Goal: Information Seeking & Learning: Learn about a topic

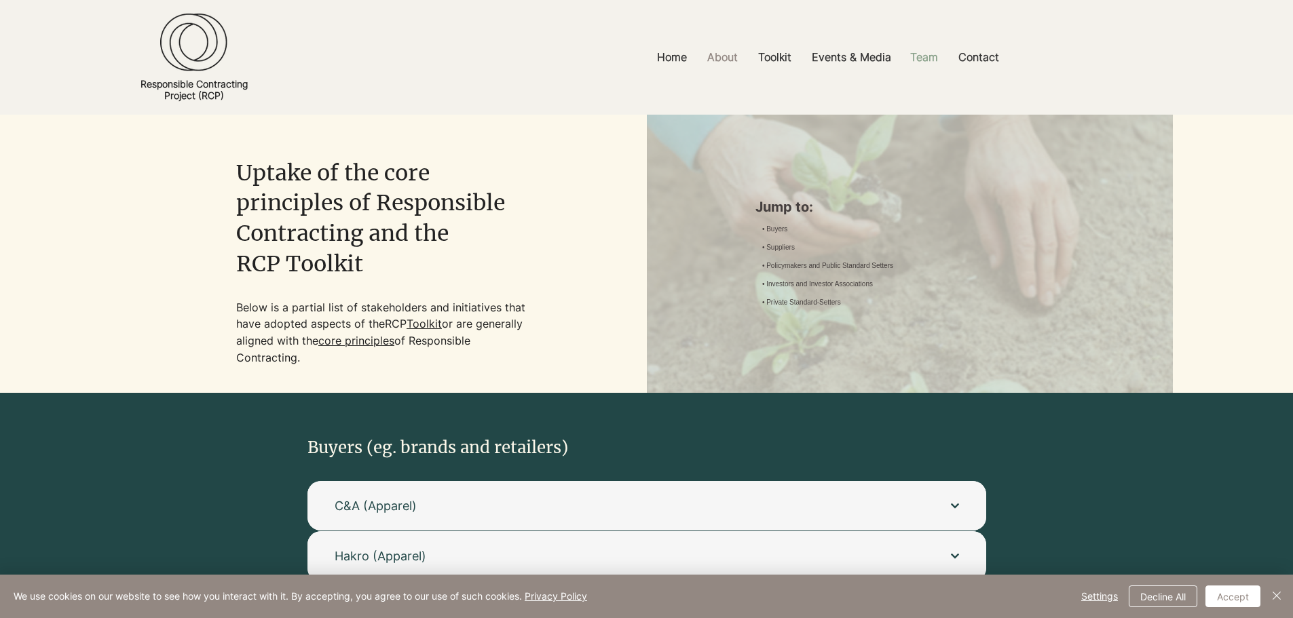
click at [920, 58] on p "Team" at bounding box center [923, 57] width 41 height 31
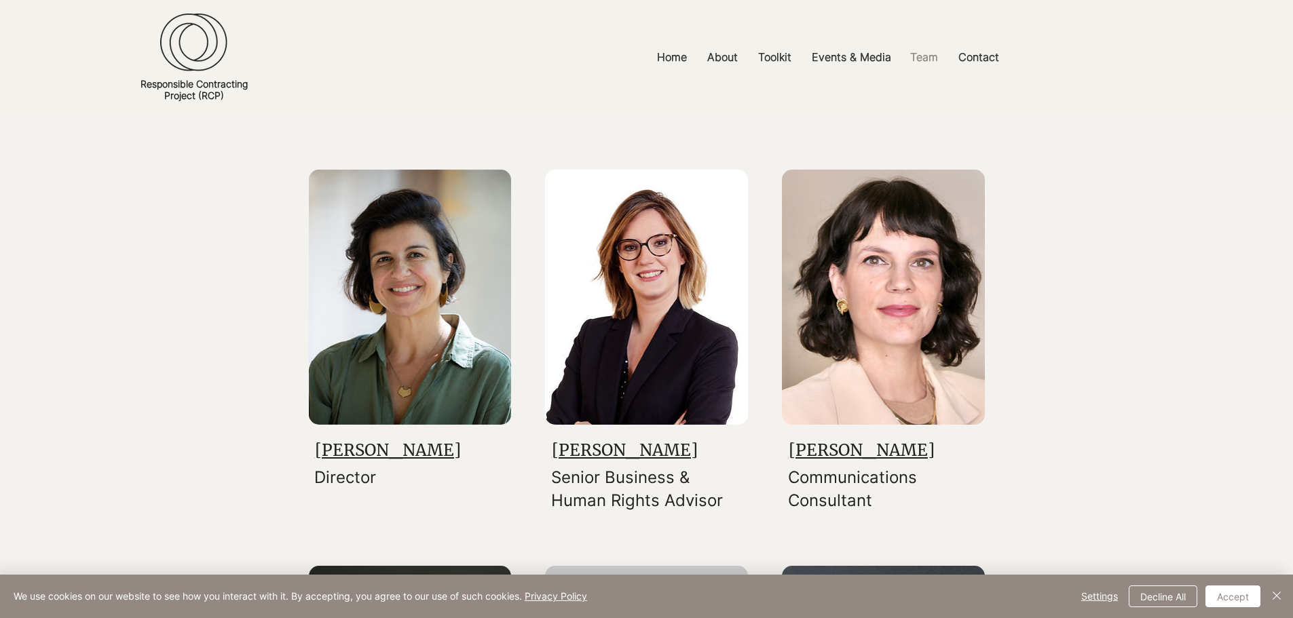
scroll to position [204, 0]
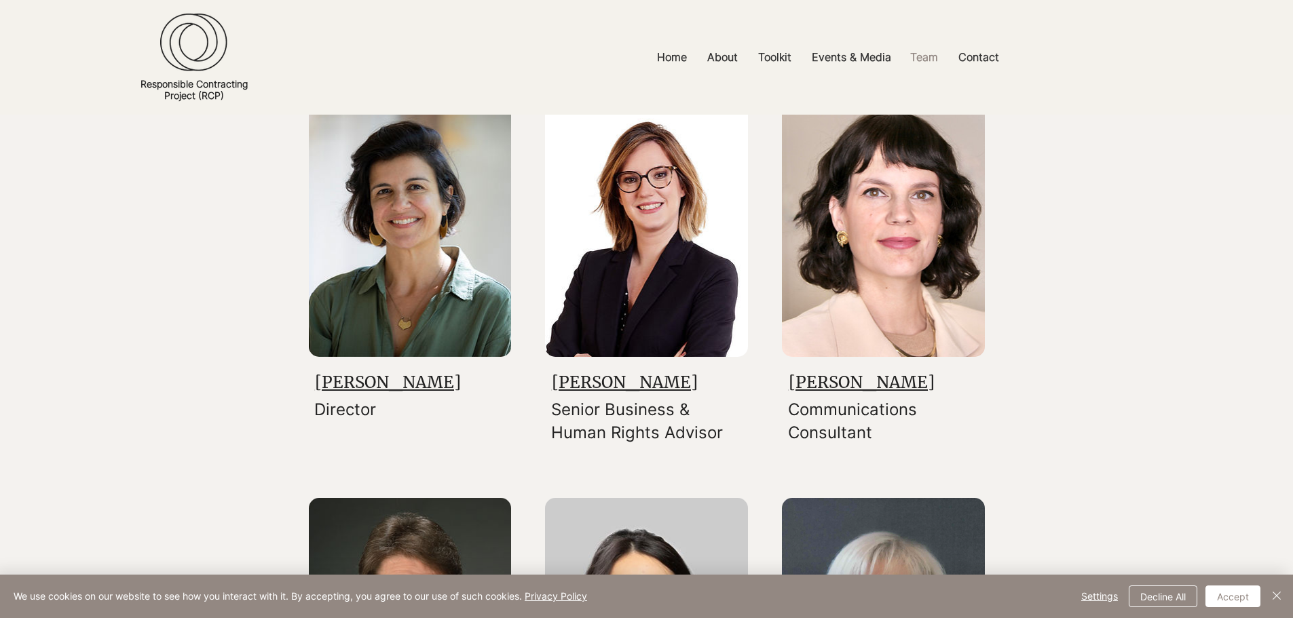
click at [360, 378] on link "[PERSON_NAME]" at bounding box center [388, 382] width 146 height 21
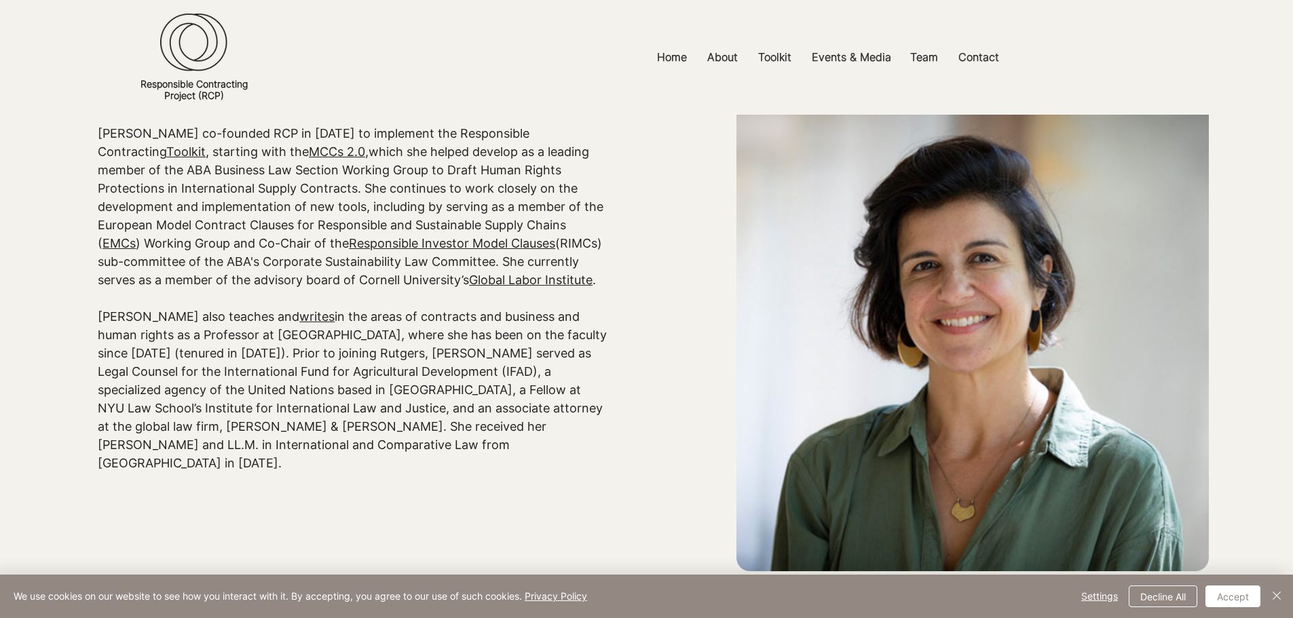
scroll to position [272, 0]
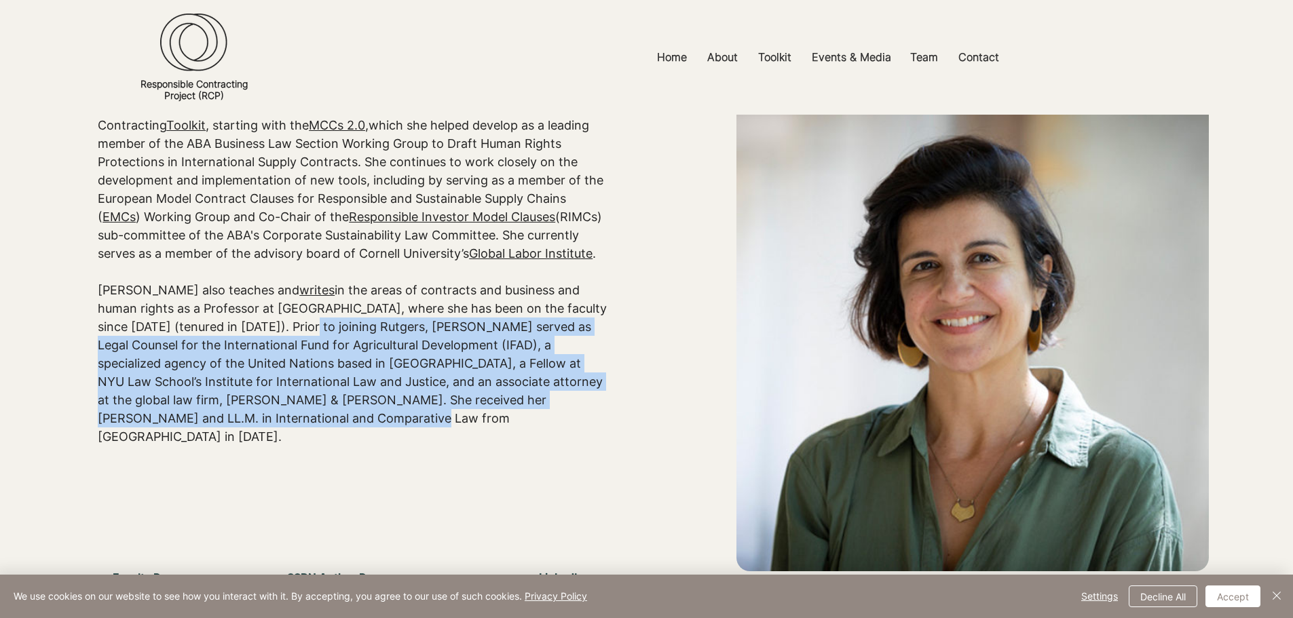
drag, startPoint x: 241, startPoint y: 329, endPoint x: 594, endPoint y: 428, distance: 366.6
click at [594, 428] on div "[PERSON_NAME] leads RCP’s work to transform the role of contracts in upholding …" at bounding box center [353, 226] width 511 height 476
click at [428, 446] on p "​" at bounding box center [353, 455] width 511 height 18
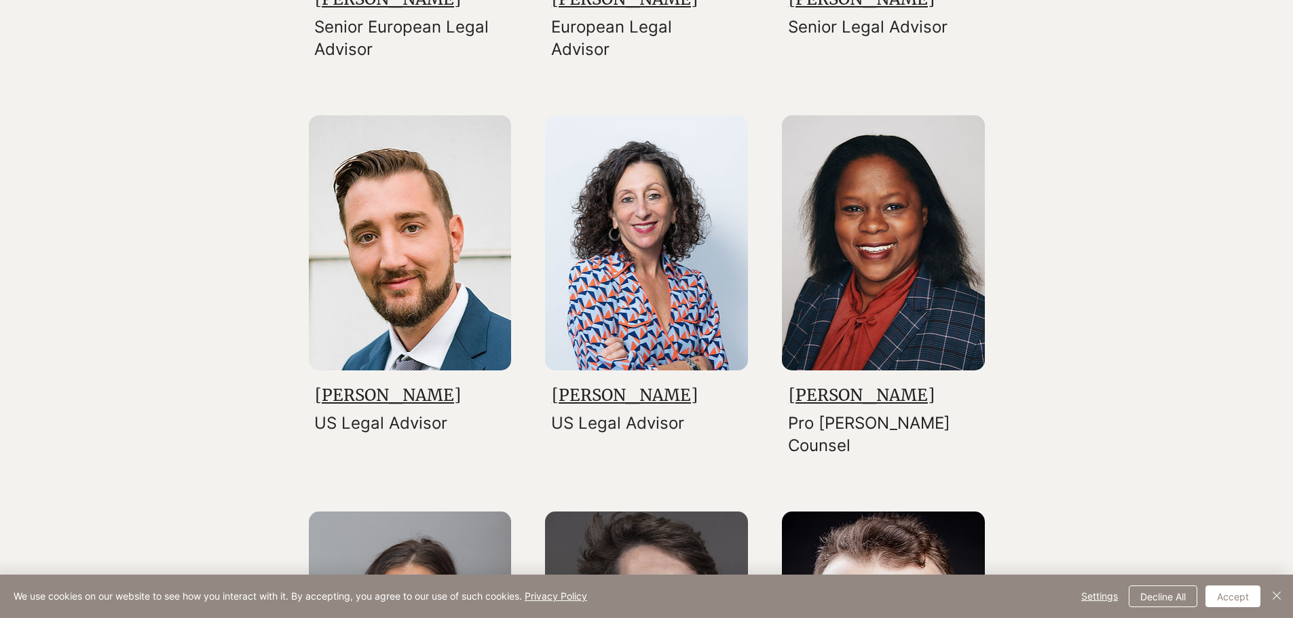
scroll to position [1018, 0]
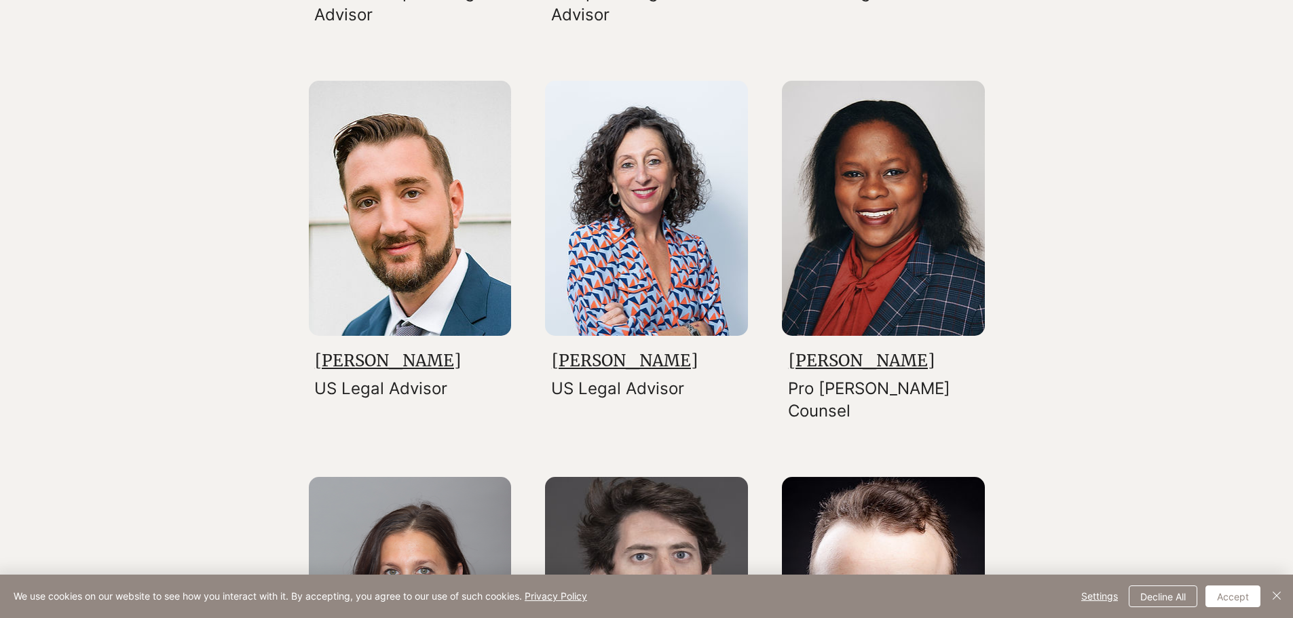
click at [335, 361] on link "[PERSON_NAME]" at bounding box center [388, 360] width 146 height 21
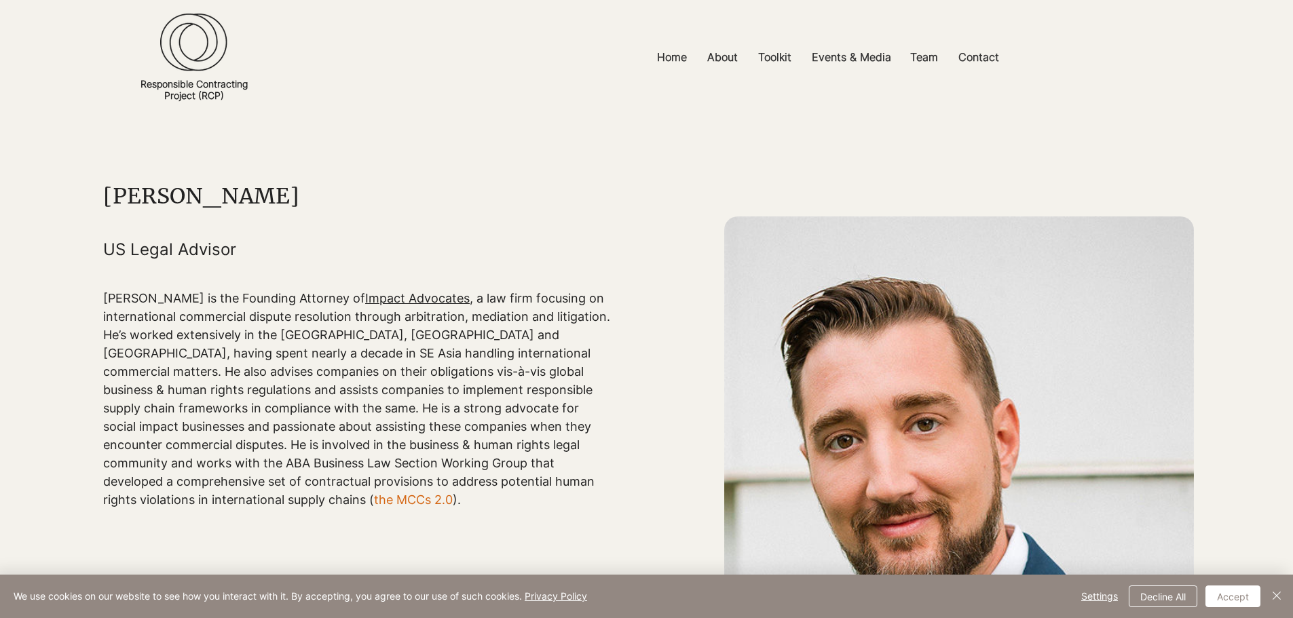
scroll to position [68, 0]
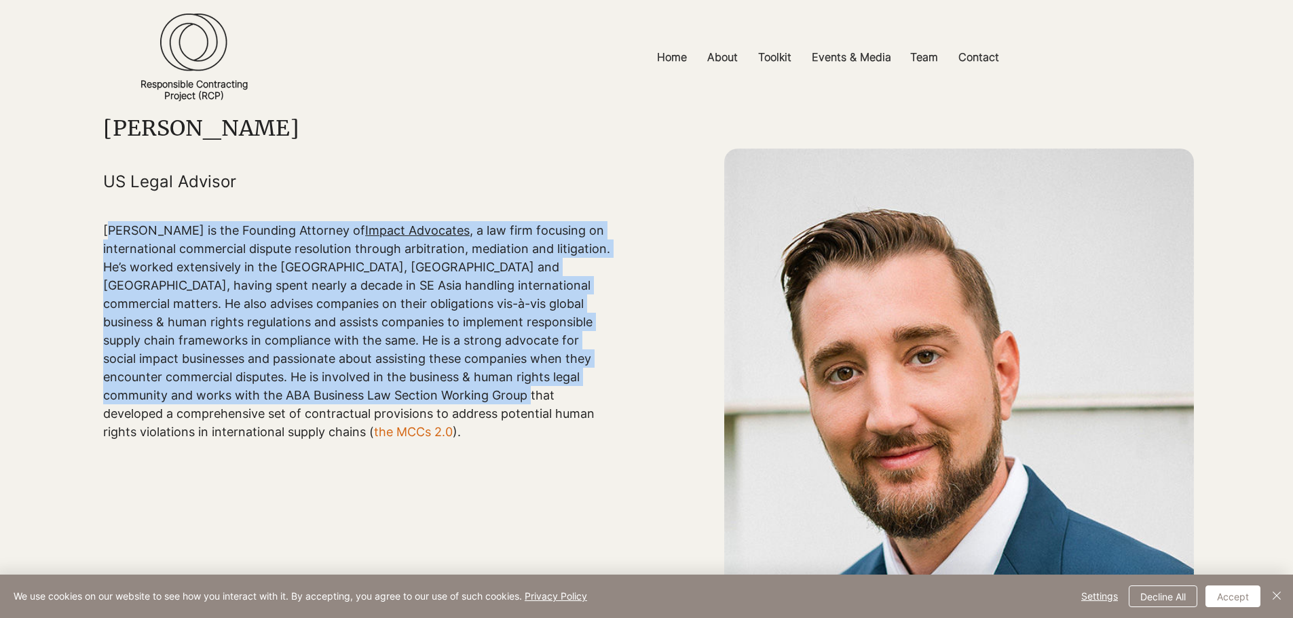
drag, startPoint x: 111, startPoint y: 235, endPoint x: 375, endPoint y: 394, distance: 307.9
click at [375, 394] on p "[PERSON_NAME] is the Founding Attorney of Impact Advocates , a law firm focusin…" at bounding box center [358, 331] width 511 height 220
